Goal: Task Accomplishment & Management: Manage account settings

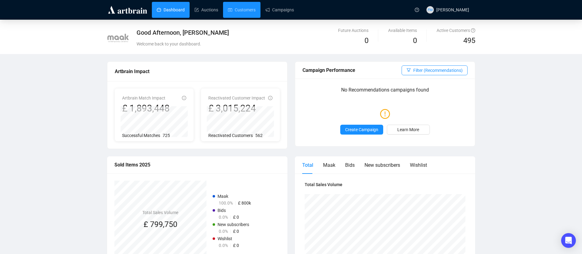
click at [242, 8] on link "Customers" at bounding box center [242, 10] width 28 height 16
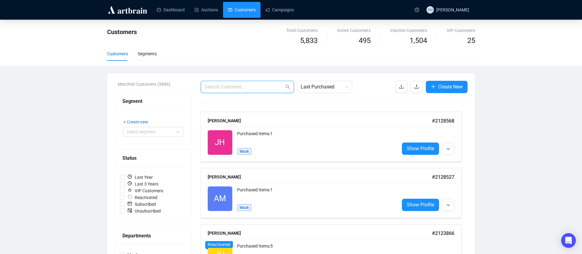
click at [248, 85] on input "text" at bounding box center [244, 86] width 80 height 7
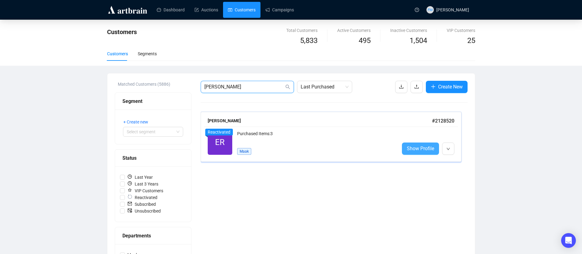
type input "[PERSON_NAME]"
click at [422, 149] on span "Show Profile" at bounding box center [420, 148] width 27 height 8
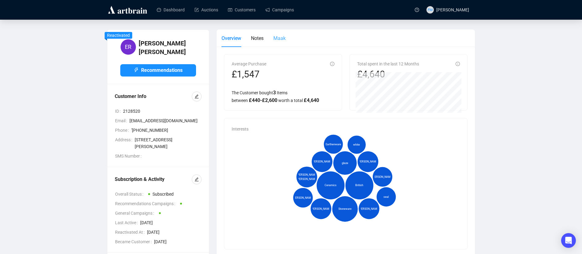
click at [280, 33] on div "Maak" at bounding box center [279, 37] width 12 height 17
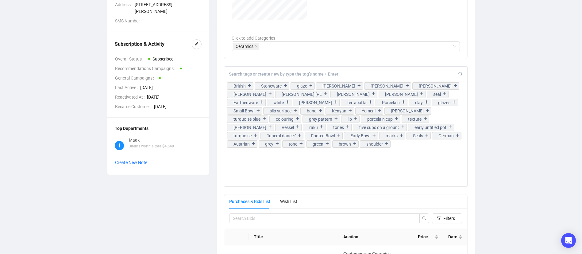
scroll to position [139, 0]
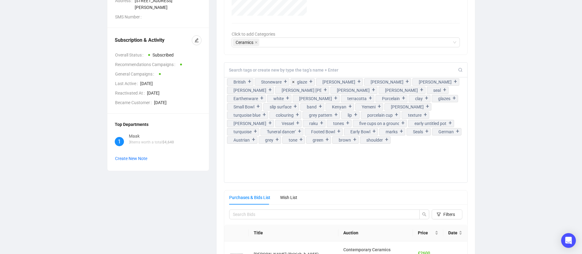
click at [280, 69] on input at bounding box center [343, 70] width 229 height 6
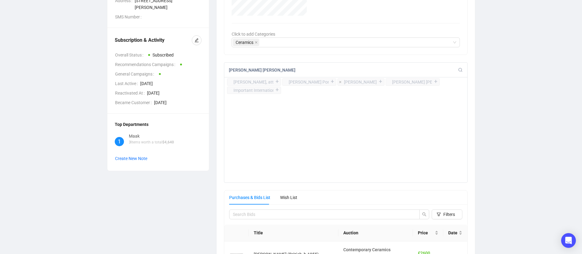
type input "[PERSON_NAME] [PERSON_NAME]"
click at [377, 80] on div "+" at bounding box center [380, 81] width 7 height 6
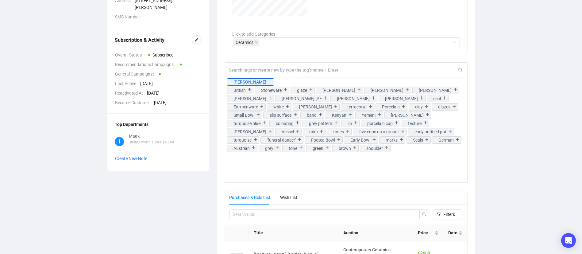
click at [295, 67] on input at bounding box center [343, 70] width 229 height 6
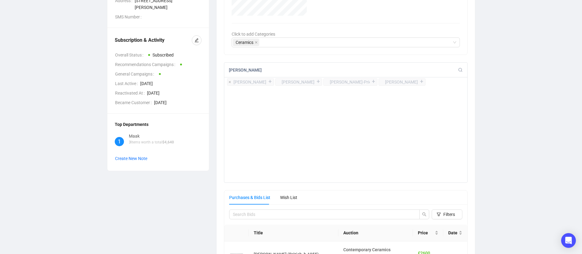
type input "[PERSON_NAME]"
click at [274, 81] on div "+" at bounding box center [270, 81] width 7 height 6
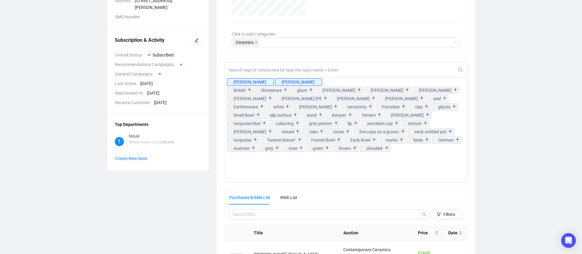
scroll to position [0, 0]
click div
type input "wi"
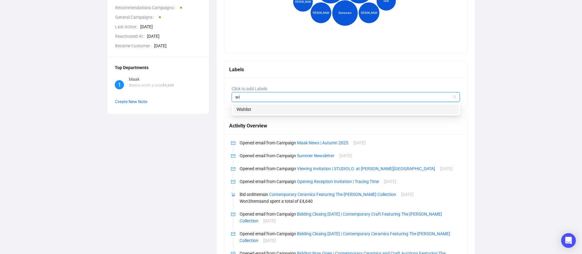
click at [255, 111] on div "Wishlist" at bounding box center [345, 109] width 219 height 7
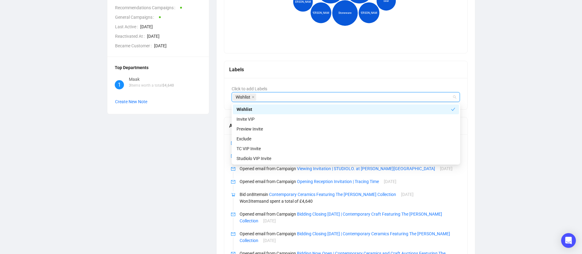
click at [174, 151] on div "ER [PERSON_NAME] Recommendations Customer Info ID 2128520 Email [EMAIL_ADDRESS]…" at bounding box center [157, 90] width 109 height 513
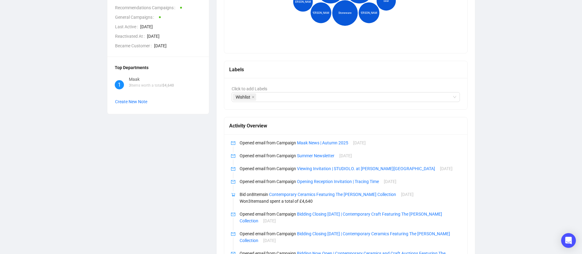
scroll to position [298, 0]
